Goal: Check status

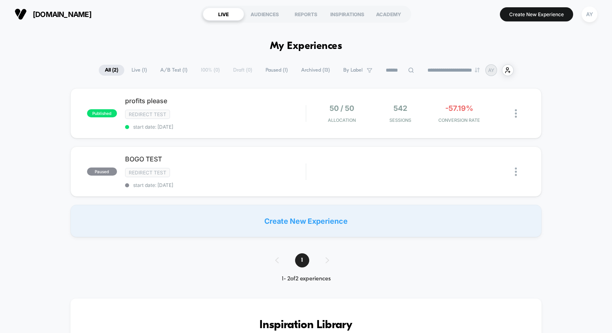
click at [254, 140] on div "published profits please Redirect Test start date: [DATE] 50 / 50 Allocation 54…" at bounding box center [306, 162] width 612 height 149
click at [255, 136] on div "published profits please Redirect Test start date: [DATE] 50 / 50 Allocation 54…" at bounding box center [305, 113] width 471 height 50
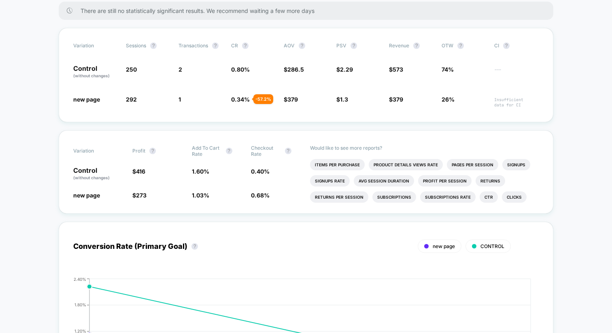
scroll to position [116, 0]
